Goal: Find specific page/section: Find specific page/section

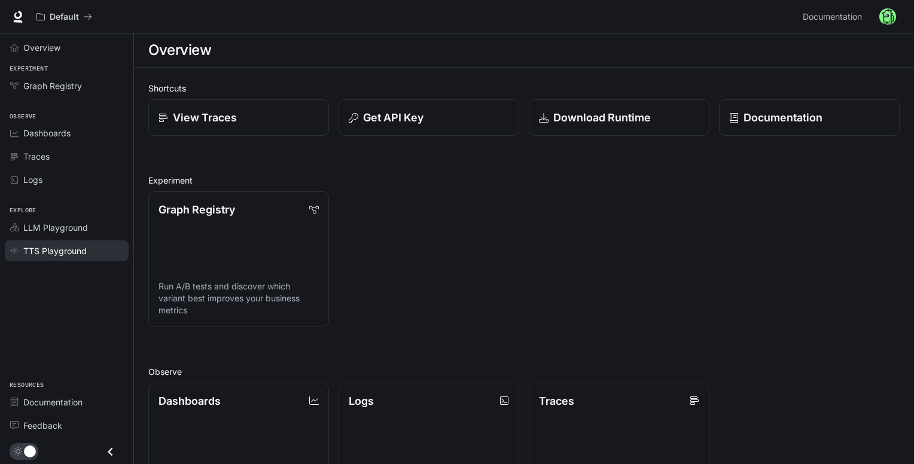
click at [59, 256] on link "TTS Playground" at bounding box center [67, 250] width 124 height 21
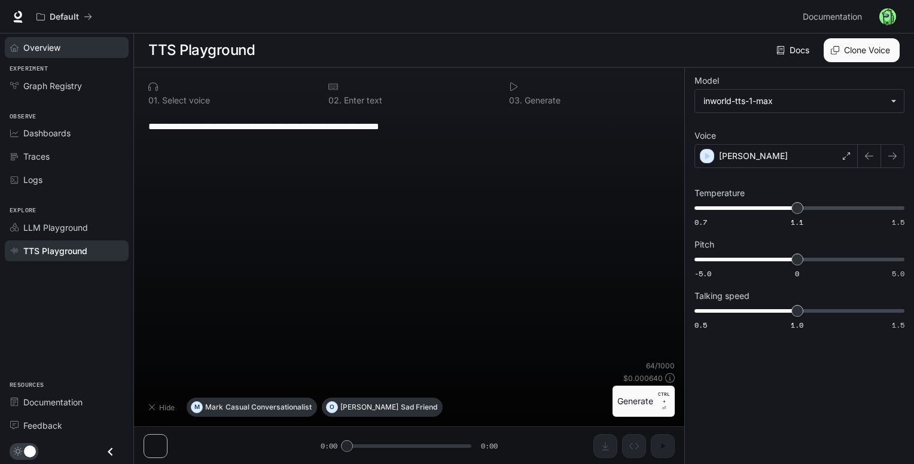
click at [74, 50] on div "Overview" at bounding box center [73, 47] width 100 height 13
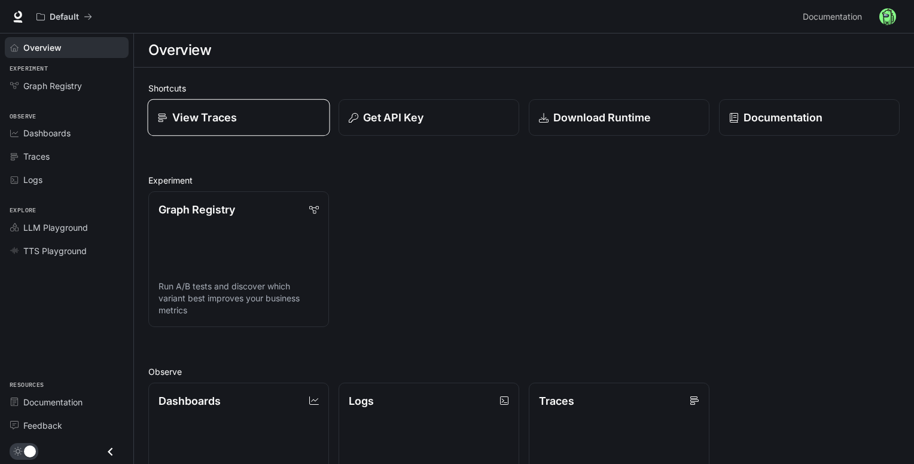
click at [182, 123] on p "View Traces" at bounding box center [204, 117] width 65 height 16
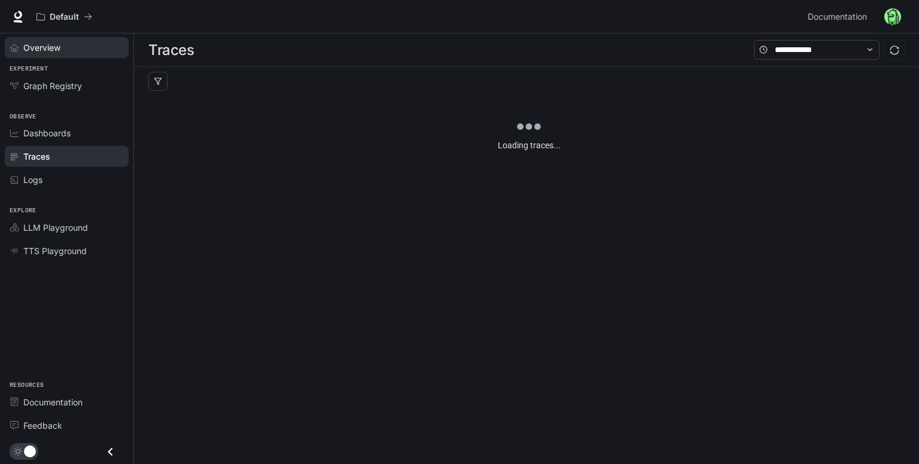
click at [74, 48] on div "Overview" at bounding box center [73, 47] width 100 height 13
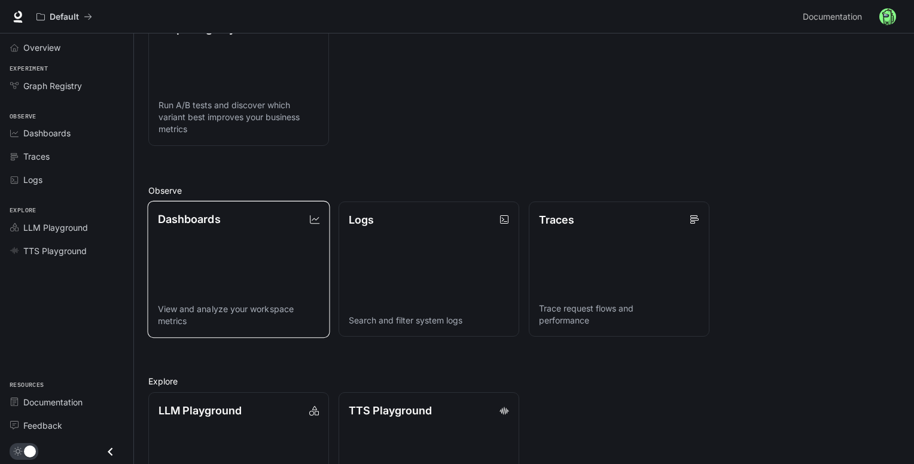
scroll to position [258, 0]
